Goal: Task Accomplishment & Management: Use online tool/utility

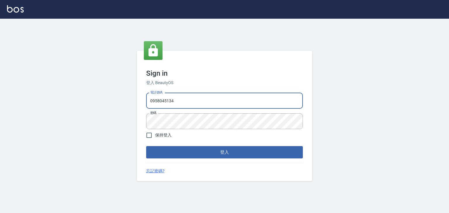
drag, startPoint x: 176, startPoint y: 101, endPoint x: 133, endPoint y: 105, distance: 43.1
click at [133, 105] on div "Sign in 登入 BeautyOS 電話號碼 [PHONE_NUMBER] 電話號碼 密碼 密碼 保持登入 登入 忘記密碼?" at bounding box center [224, 116] width 449 height 194
type input "0225513682"
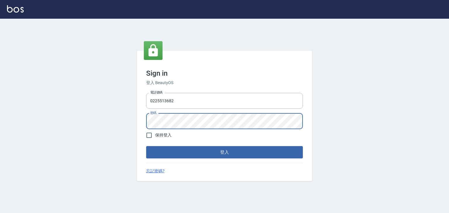
click at [142, 128] on div "Sign in 登入 BeautyOS 電話號碼 [PHONE_NUMBER] 電話號碼 密碼 密碼 保持登入 登入 忘記密碼?" at bounding box center [224, 116] width 175 height 131
click at [286, 151] on button "登入" at bounding box center [224, 152] width 157 height 12
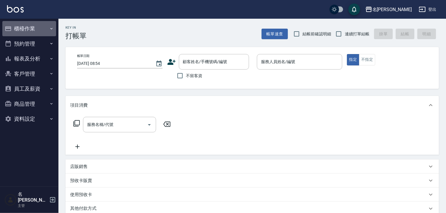
click at [33, 27] on button "櫃檯作業" at bounding box center [29, 28] width 54 height 15
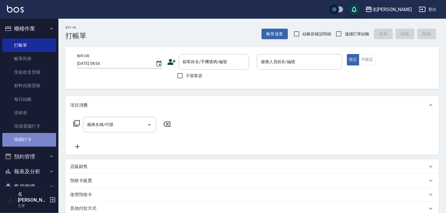
click at [30, 140] on link "掃碼打卡" at bounding box center [29, 139] width 54 height 13
